Goal: Transaction & Acquisition: Obtain resource

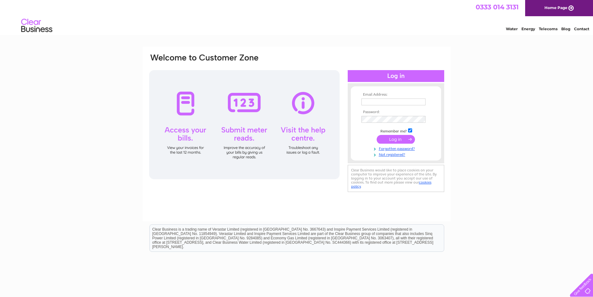
type input "[EMAIL_ADDRESS][PERSON_NAME][PERSON_NAME][DOMAIN_NAME]"
click at [402, 137] on input "submit" at bounding box center [396, 139] width 38 height 9
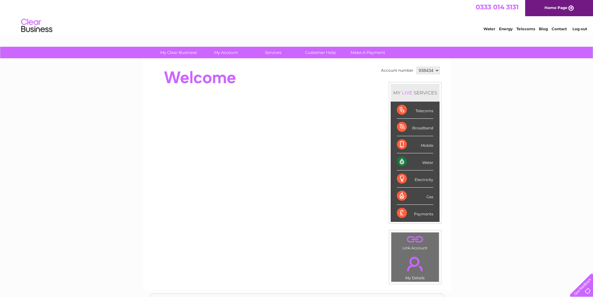
click at [403, 162] on div "Water" at bounding box center [415, 161] width 36 height 17
click at [428, 161] on div "Water" at bounding box center [415, 161] width 36 height 17
click at [393, 159] on li "Water" at bounding box center [415, 161] width 49 height 17
click at [401, 160] on div "Water" at bounding box center [415, 161] width 36 height 17
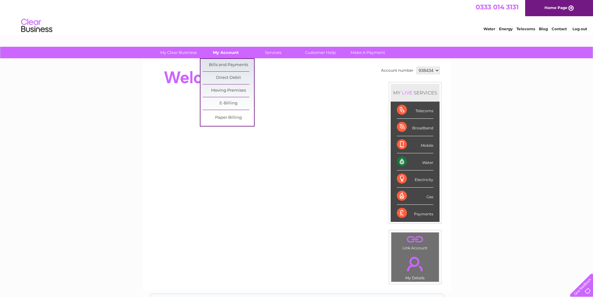
click at [226, 50] on link "My Account" at bounding box center [225, 53] width 51 height 12
click at [225, 60] on link "Bills and Payments" at bounding box center [228, 65] width 51 height 12
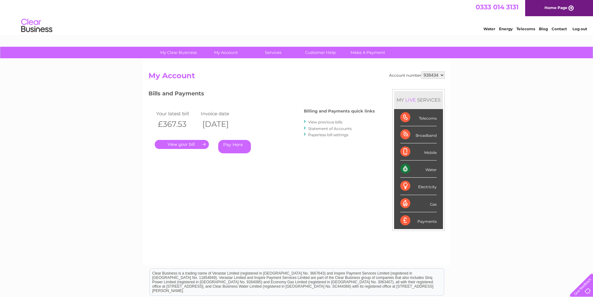
click at [190, 144] on link "." at bounding box center [182, 144] width 54 height 9
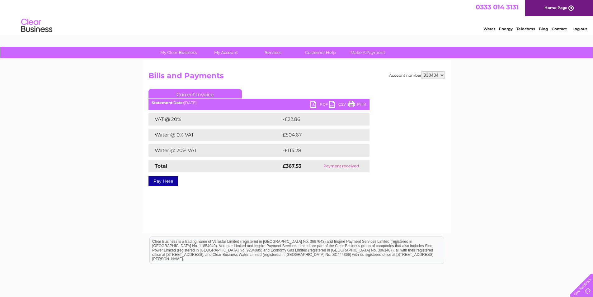
click at [291, 167] on strong "£367.53" at bounding box center [292, 166] width 19 height 6
click at [315, 104] on link "PDF" at bounding box center [319, 105] width 19 height 9
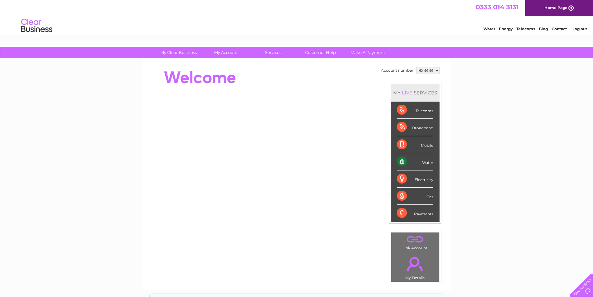
click at [404, 162] on div "Water" at bounding box center [415, 161] width 36 height 17
click at [422, 164] on div "Water" at bounding box center [415, 161] width 36 height 17
click at [426, 161] on div "Water" at bounding box center [415, 161] width 36 height 17
click at [402, 160] on div "Water" at bounding box center [415, 161] width 36 height 17
click at [401, 160] on div "Water" at bounding box center [415, 161] width 36 height 17
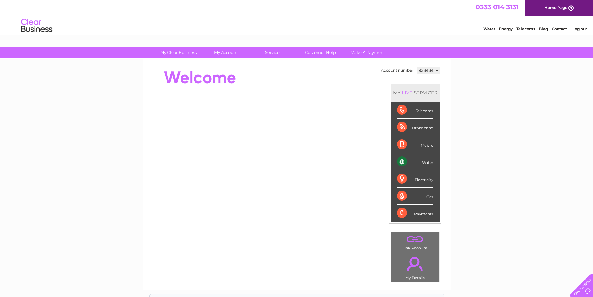
click at [504, 87] on div "My Clear Business Login Details My Details My Preferences Link Account My Accou…" at bounding box center [296, 222] width 593 height 350
click at [489, 28] on link "Water" at bounding box center [490, 28] width 12 height 5
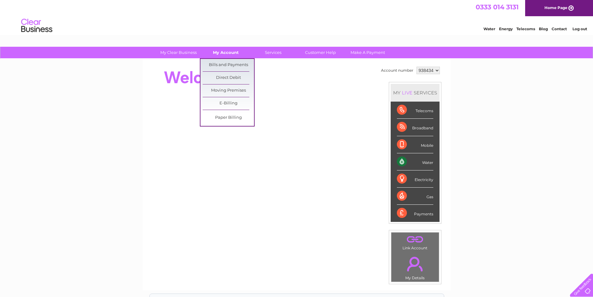
click at [227, 51] on link "My Account" at bounding box center [225, 53] width 51 height 12
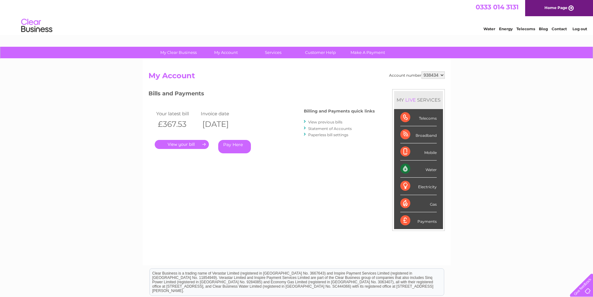
click at [185, 144] on link "." at bounding box center [182, 144] width 54 height 9
